Goal: Information Seeking & Learning: Compare options

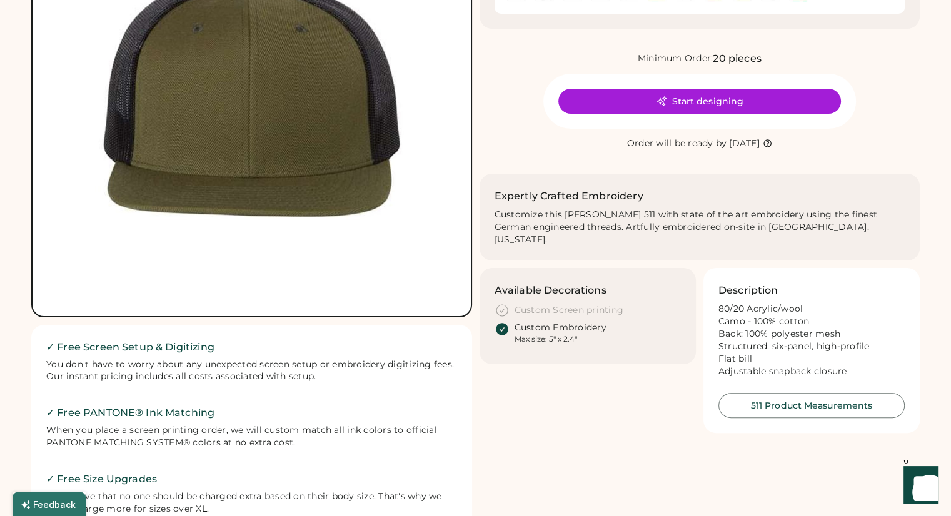
scroll to position [188, 0]
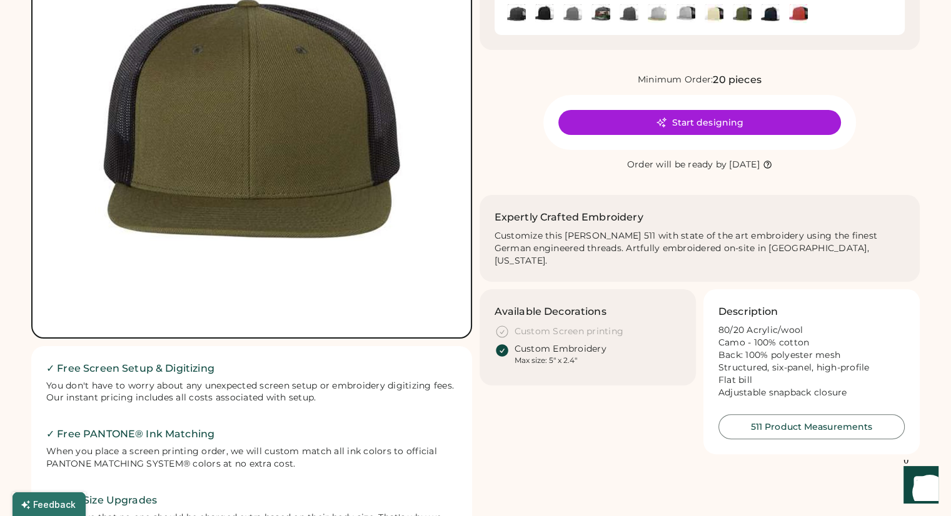
click at [506, 116] on div "Minimum Order: 20 pieces Start designing Order will be ready by [DATE]" at bounding box center [700, 123] width 441 height 100
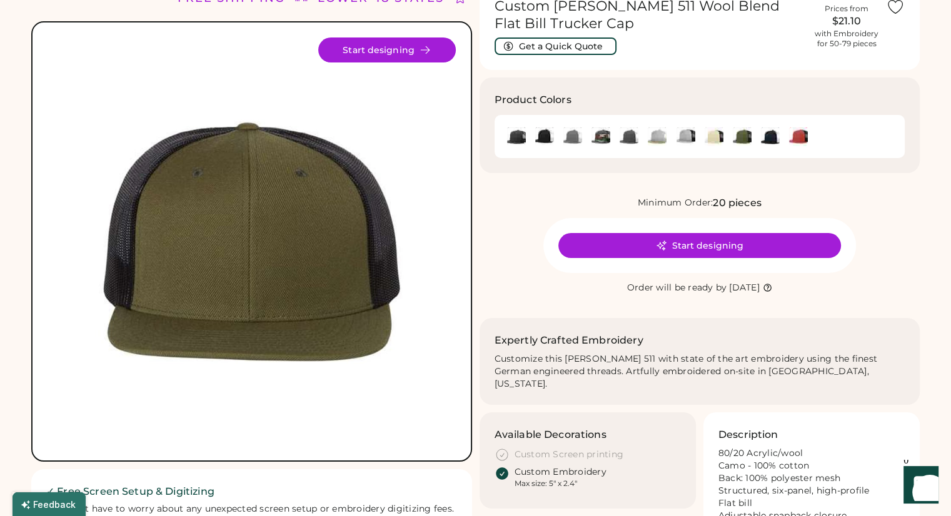
scroll to position [63, 0]
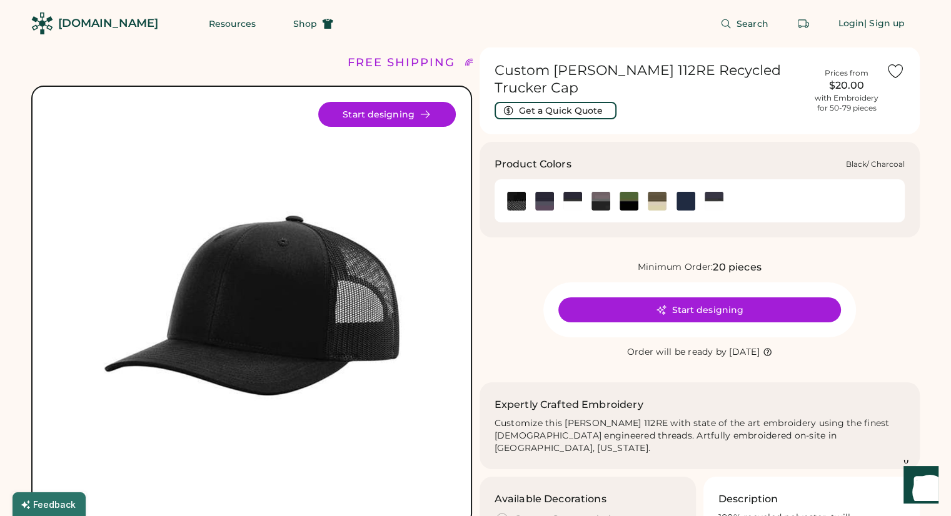
click at [548, 204] on img at bounding box center [544, 201] width 19 height 19
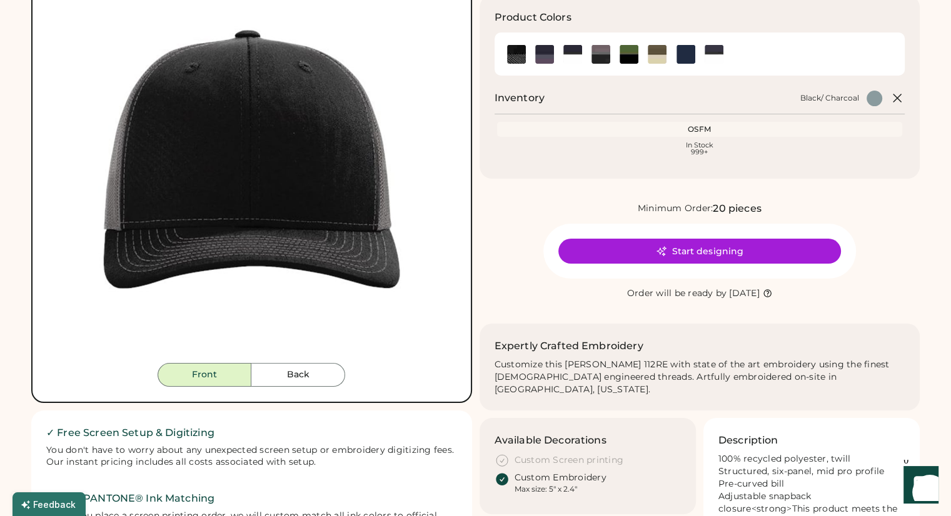
scroll to position [125, 0]
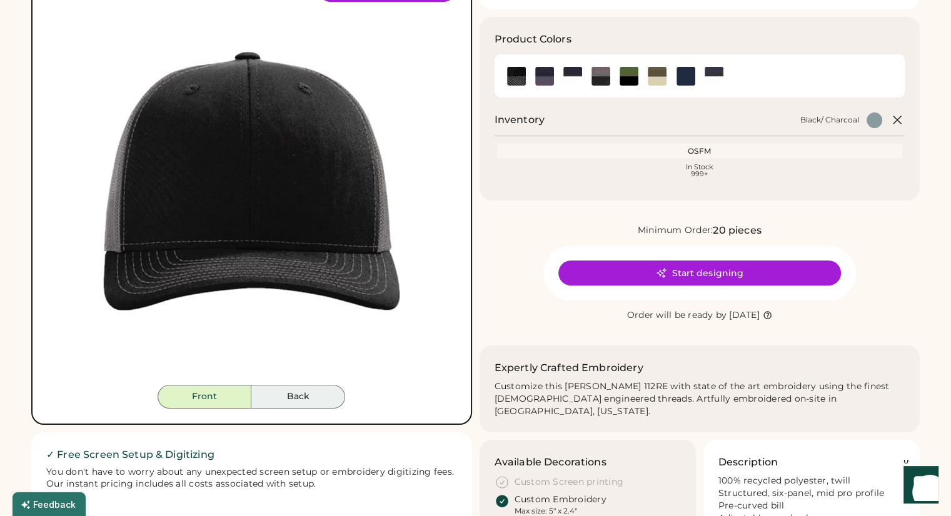
click at [305, 392] on button "Back" at bounding box center [298, 397] width 94 height 24
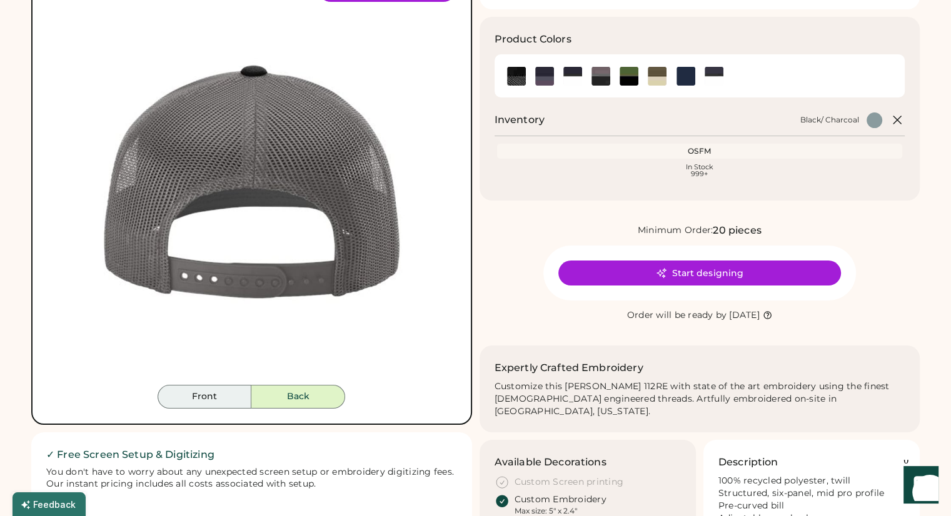
click at [193, 397] on button "Front" at bounding box center [205, 397] width 94 height 24
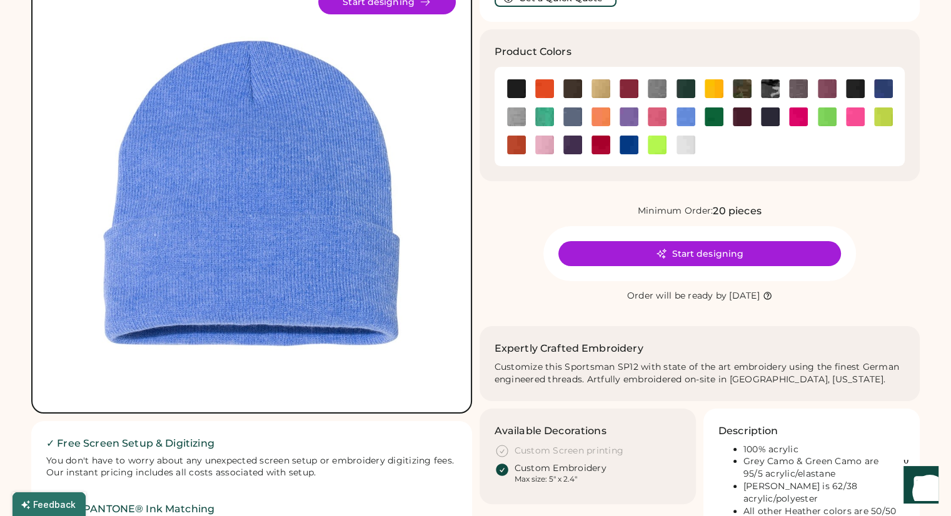
scroll to position [125, 0]
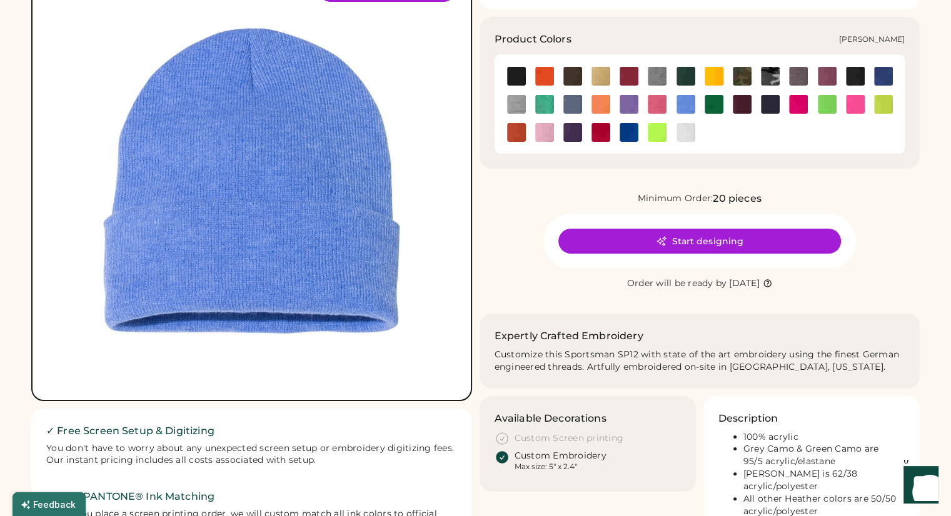
click at [858, 72] on img at bounding box center [855, 76] width 19 height 19
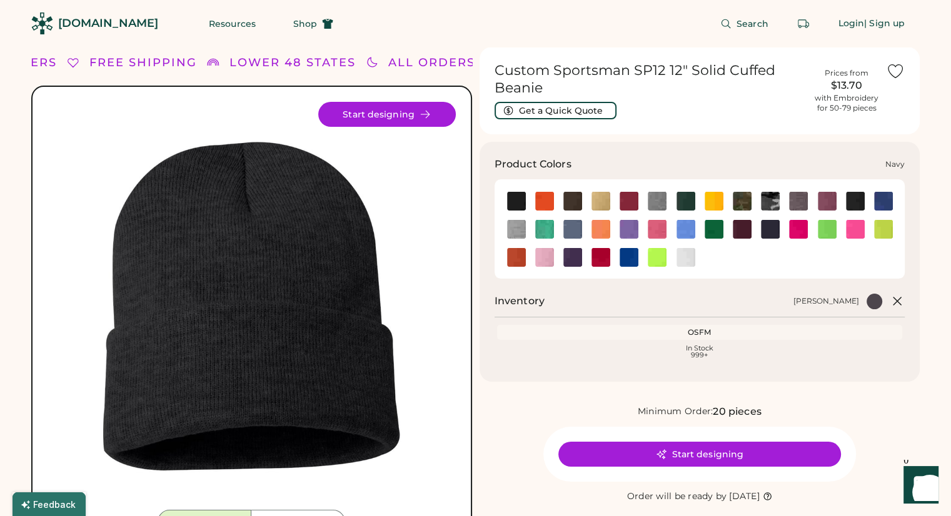
click at [770, 230] on img at bounding box center [770, 229] width 19 height 19
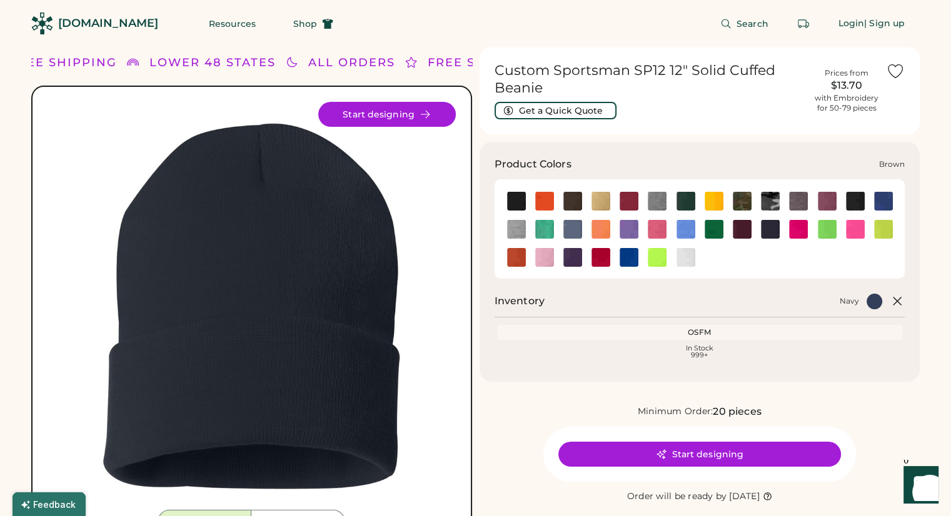
click at [570, 201] on img at bounding box center [572, 201] width 19 height 19
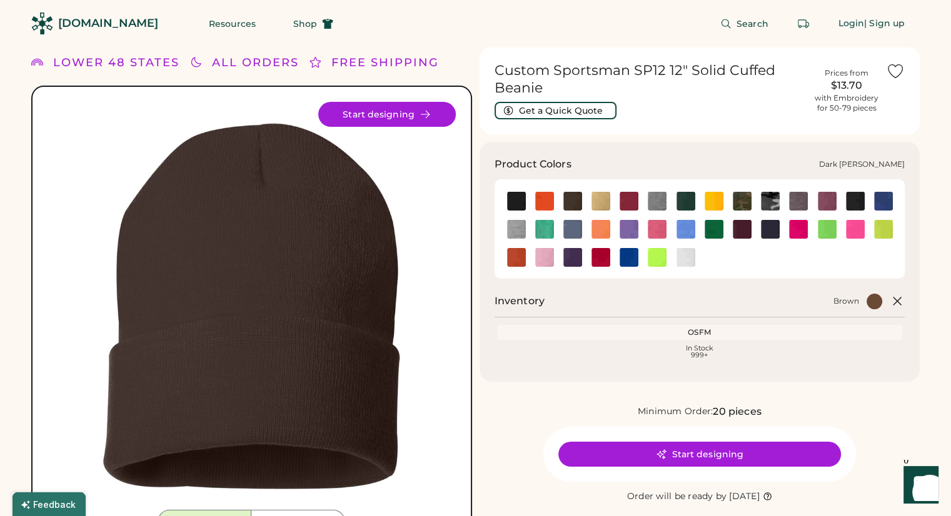
click at [663, 208] on img at bounding box center [657, 201] width 19 height 19
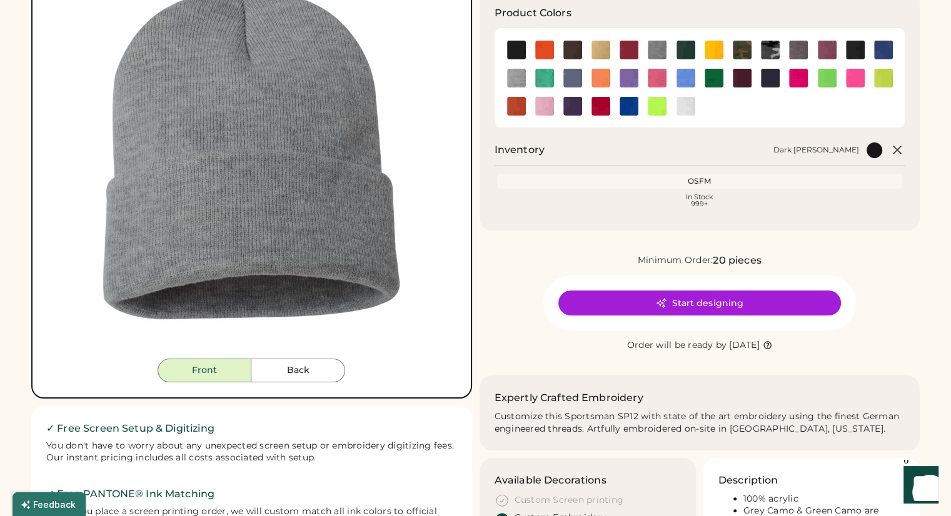
scroll to position [375, 0]
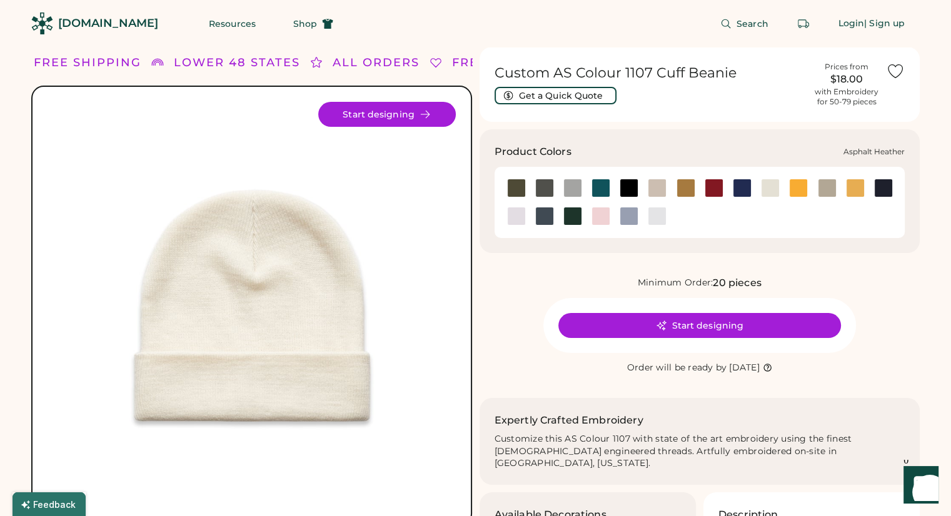
click at [546, 185] on div at bounding box center [544, 188] width 19 height 19
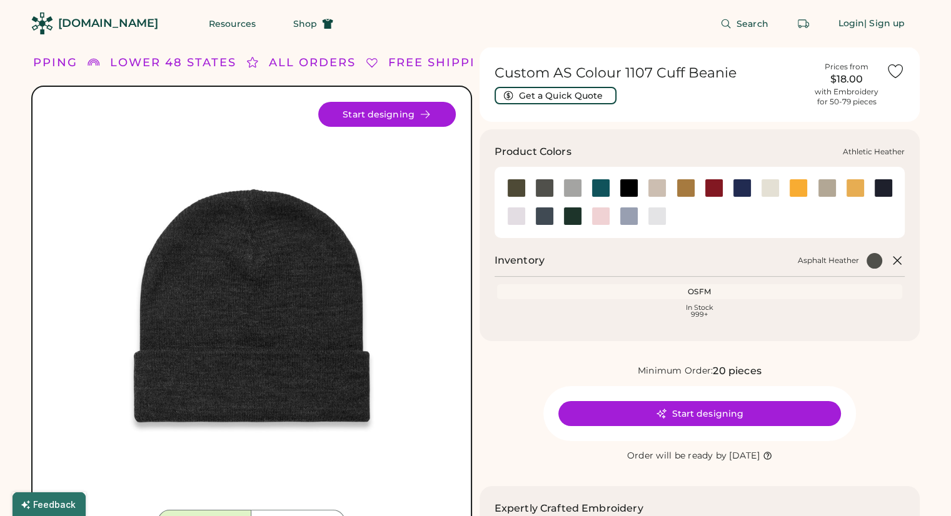
click at [575, 184] on div at bounding box center [572, 188] width 19 height 19
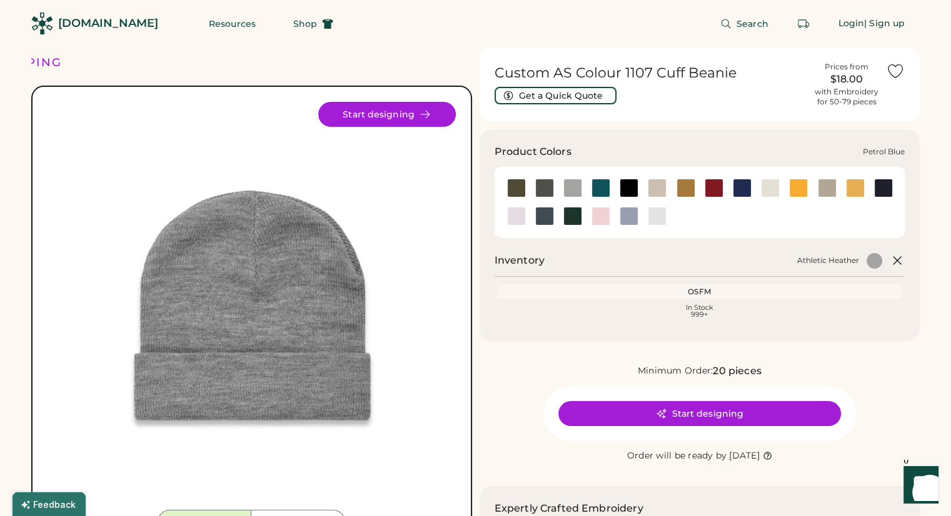
click at [543, 211] on div at bounding box center [544, 216] width 19 height 19
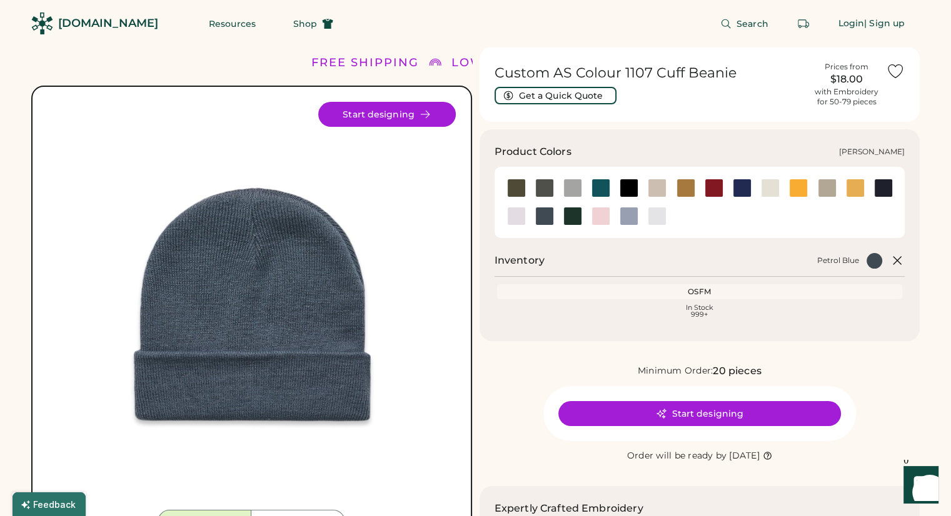
click at [655, 218] on div at bounding box center [657, 216] width 19 height 19
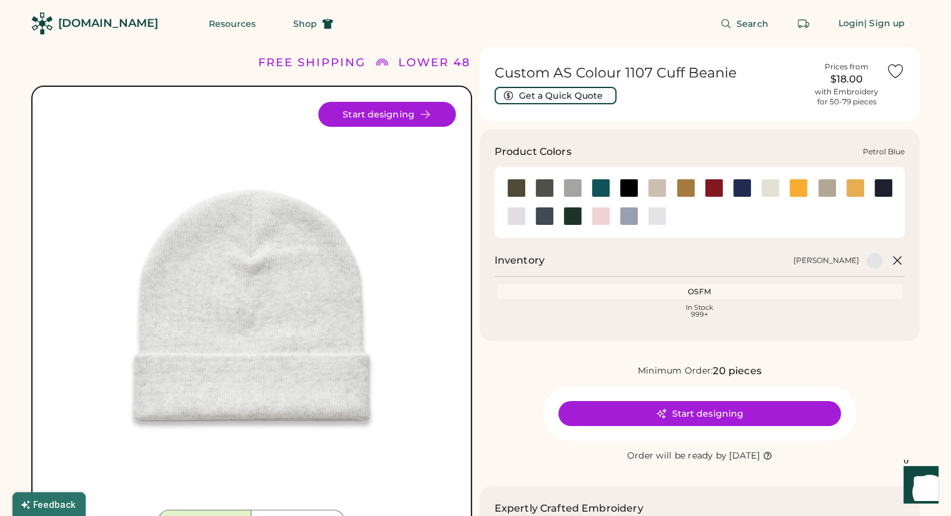
click at [550, 218] on div at bounding box center [544, 216] width 19 height 19
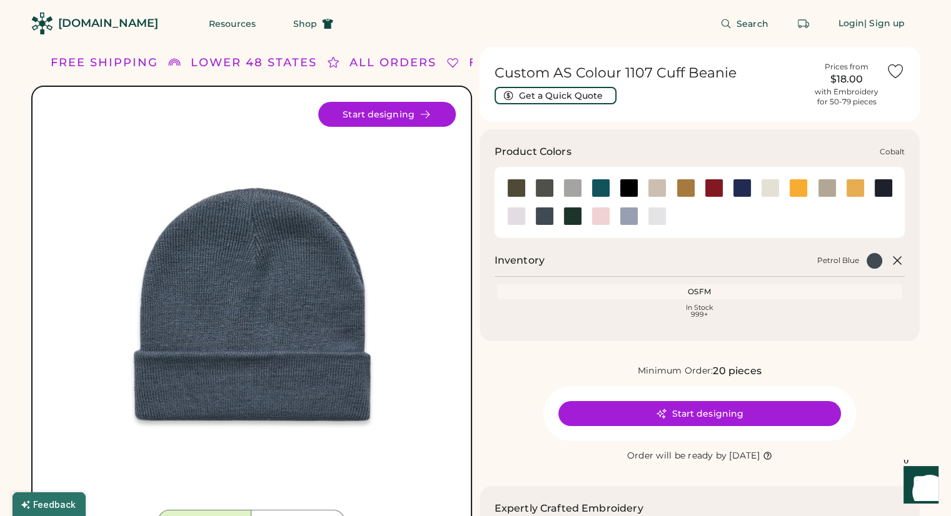
click at [742, 183] on div at bounding box center [742, 188] width 19 height 19
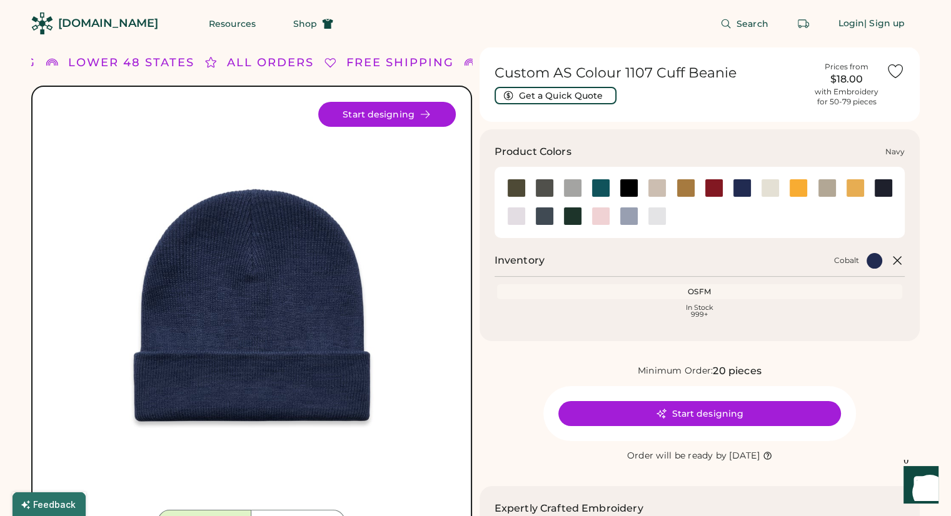
click at [885, 188] on div at bounding box center [883, 188] width 19 height 19
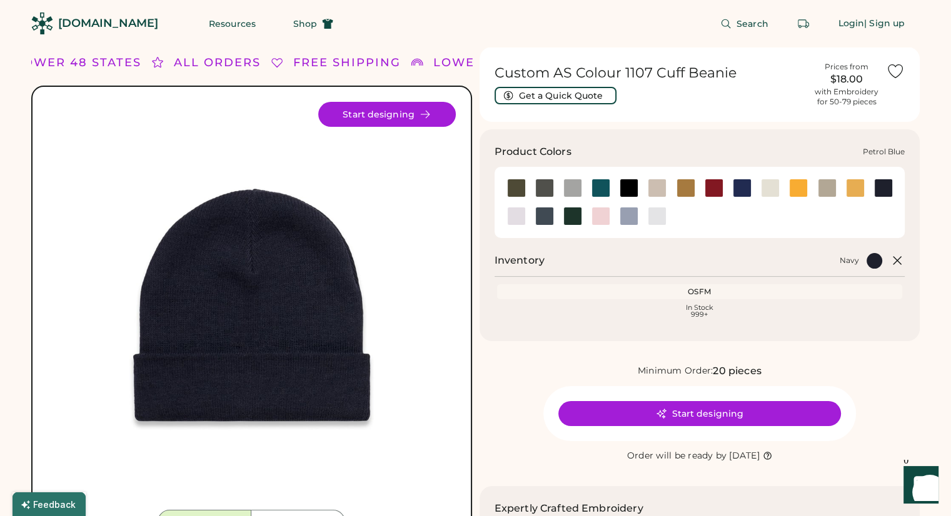
click at [538, 221] on div at bounding box center [544, 216] width 19 height 19
